Goal: Find specific page/section: Find specific page/section

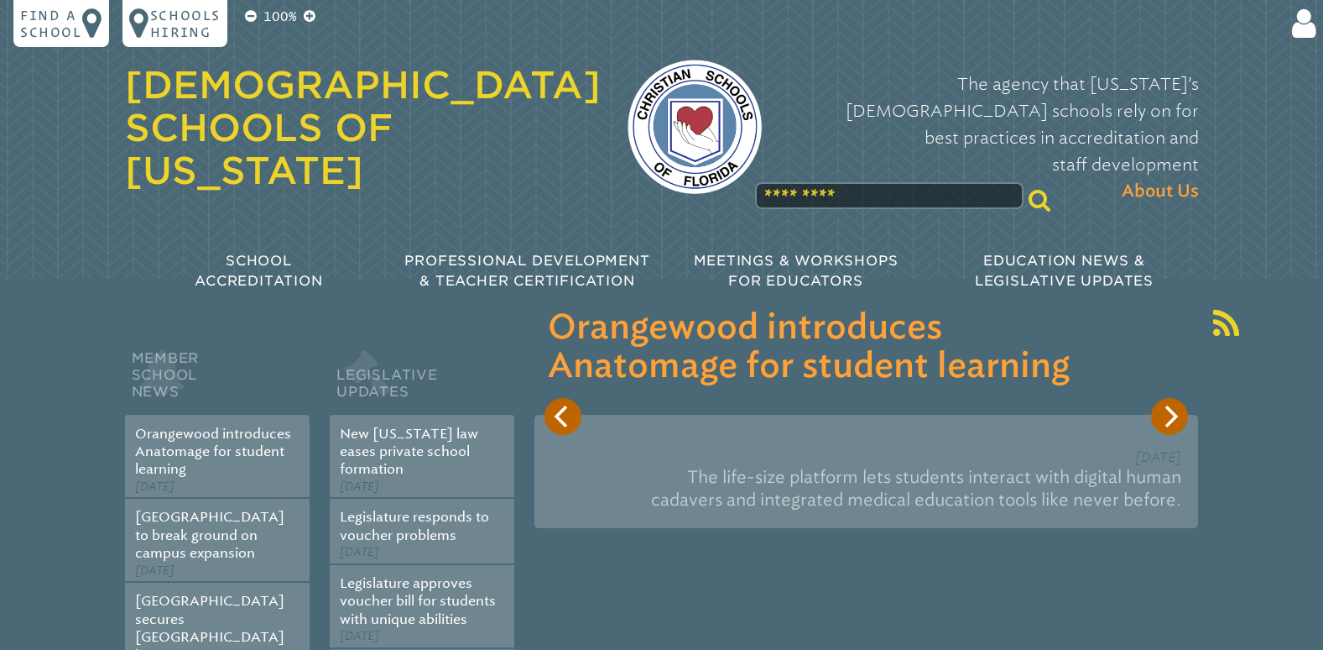
click at [802, 182] on input "text" at bounding box center [889, 195] width 269 height 27
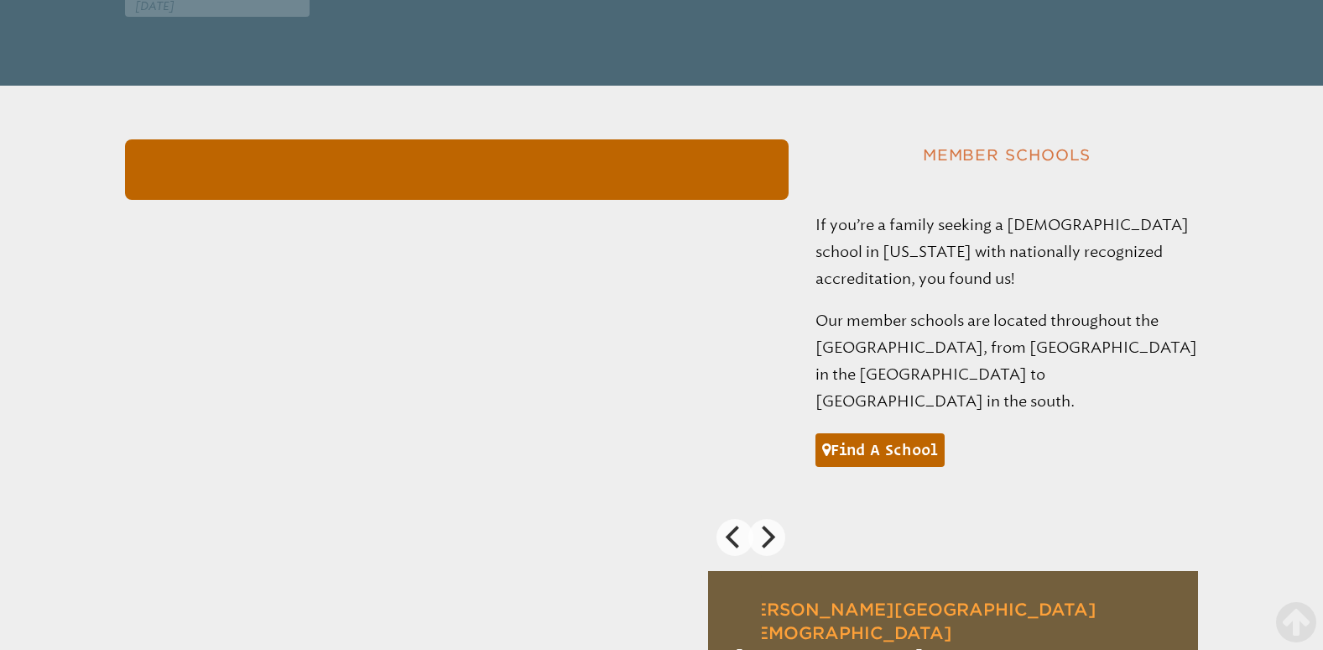
scroll to position [1140, 0]
click at [921, 432] on link "Find a school" at bounding box center [880, 449] width 129 height 34
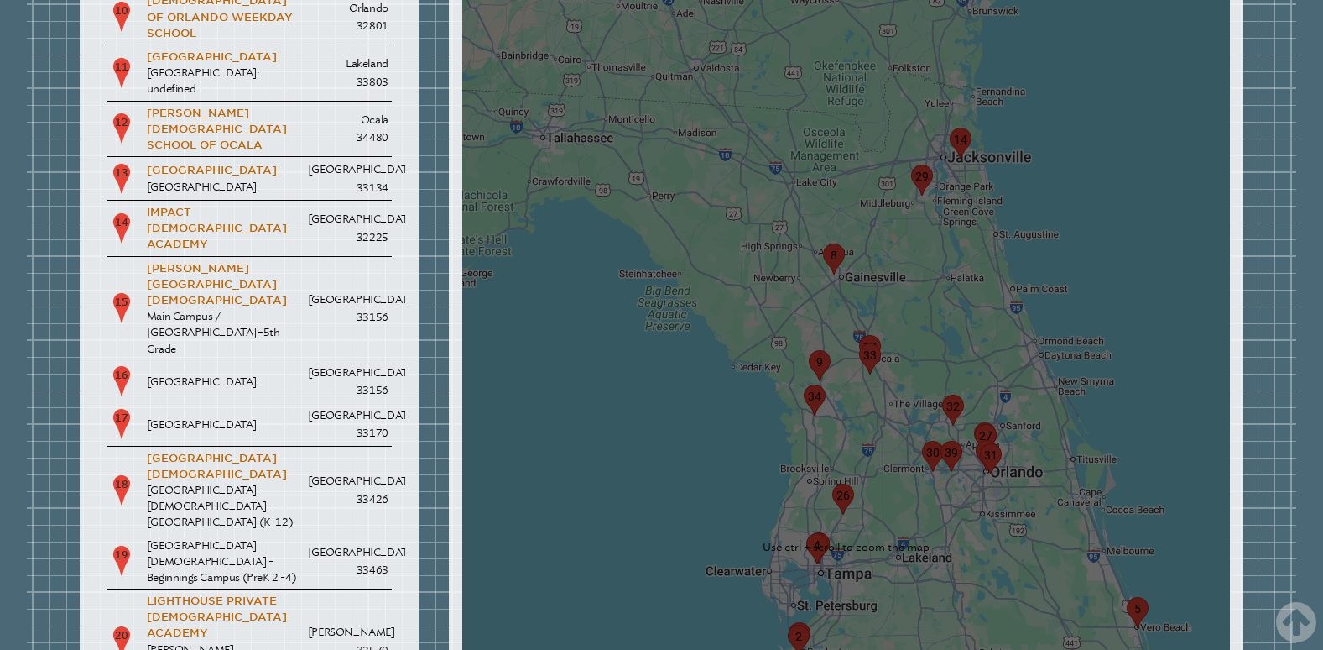
scroll to position [2795, 0]
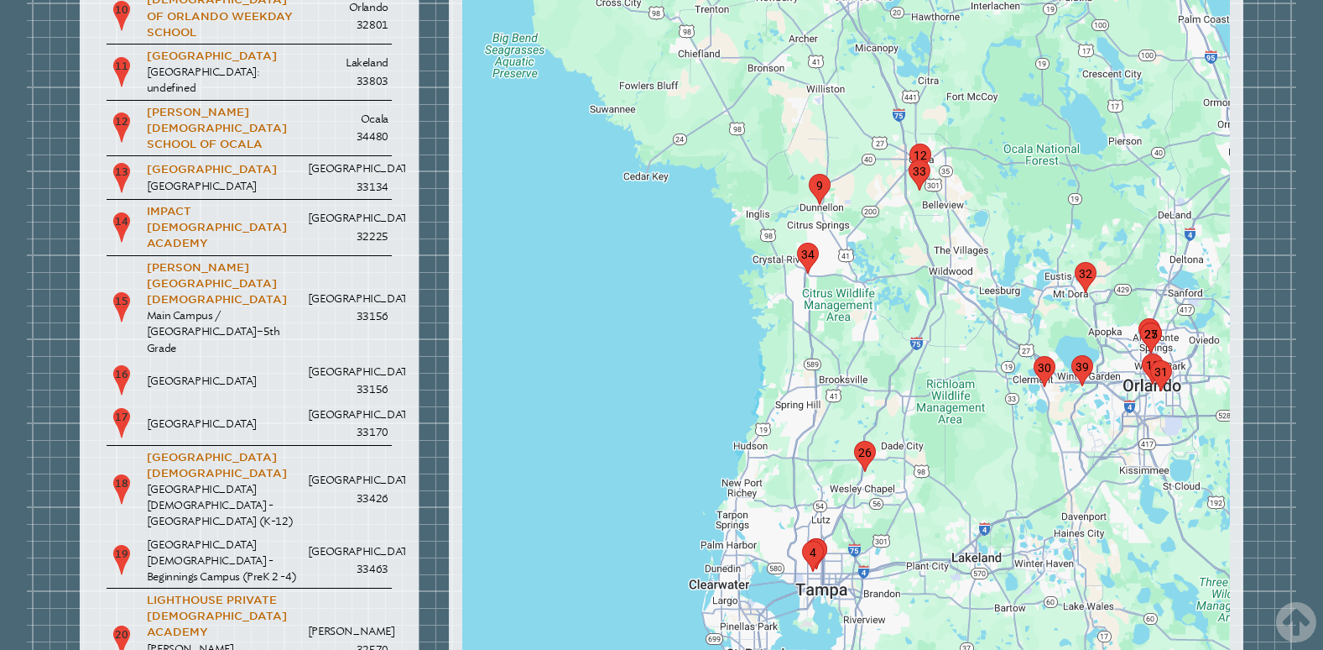
click at [805, 534] on img "marker4" at bounding box center [813, 556] width 35 height 44
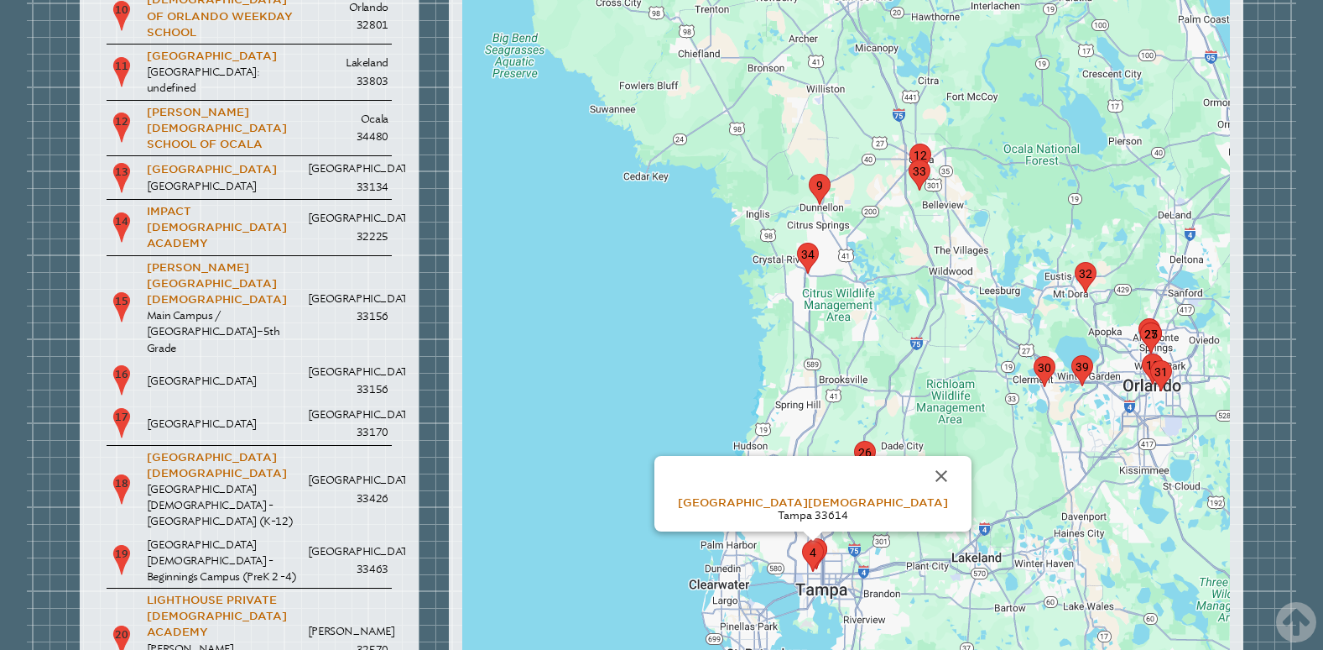
drag, startPoint x: 777, startPoint y: 582, endPoint x: 817, endPoint y: 515, distance: 78.3
click at [817, 639] on button "Close" at bounding box center [837, 659] width 40 height 40
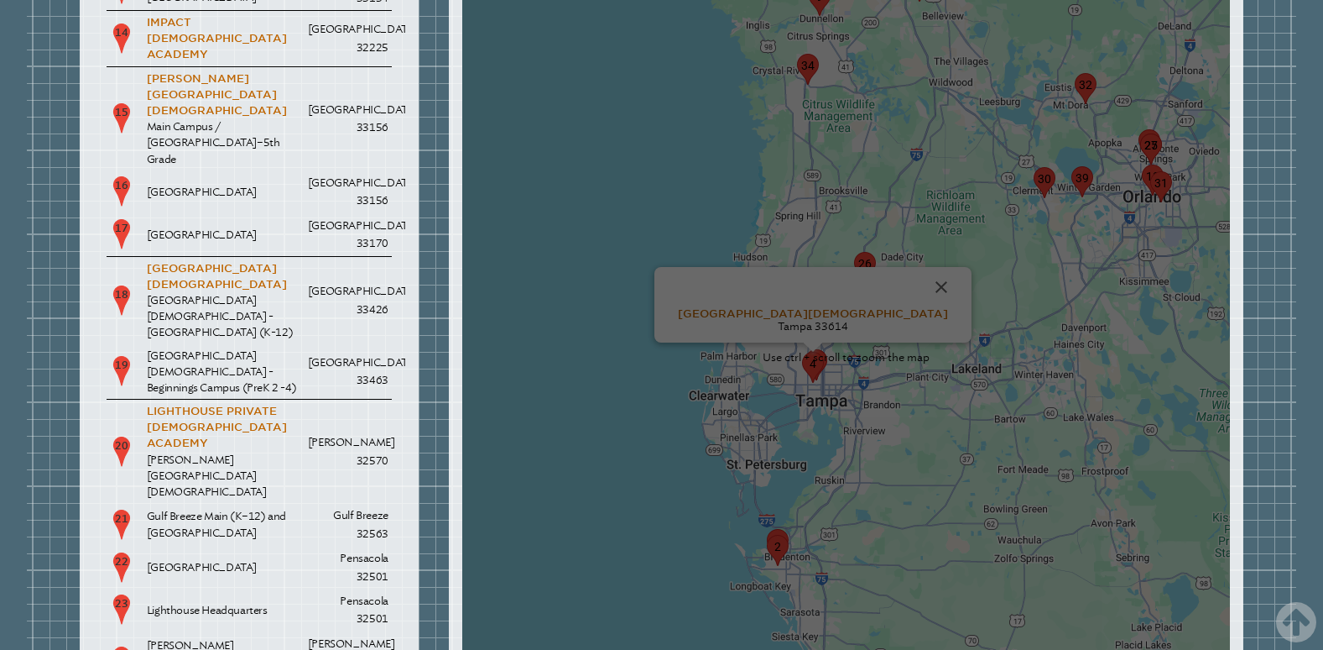
scroll to position [2982, 0]
click at [921, 269] on button "Close" at bounding box center [941, 289] width 40 height 40
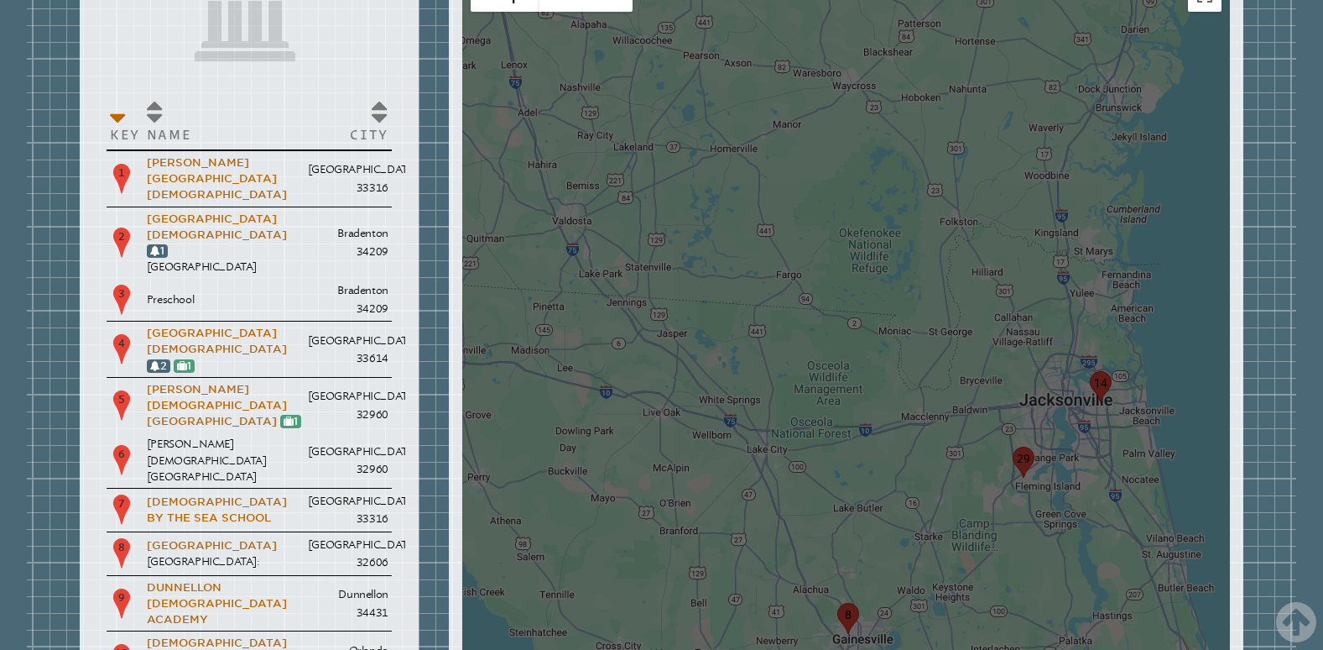
scroll to position [2129, 0]
